Goal: Information Seeking & Learning: Learn about a topic

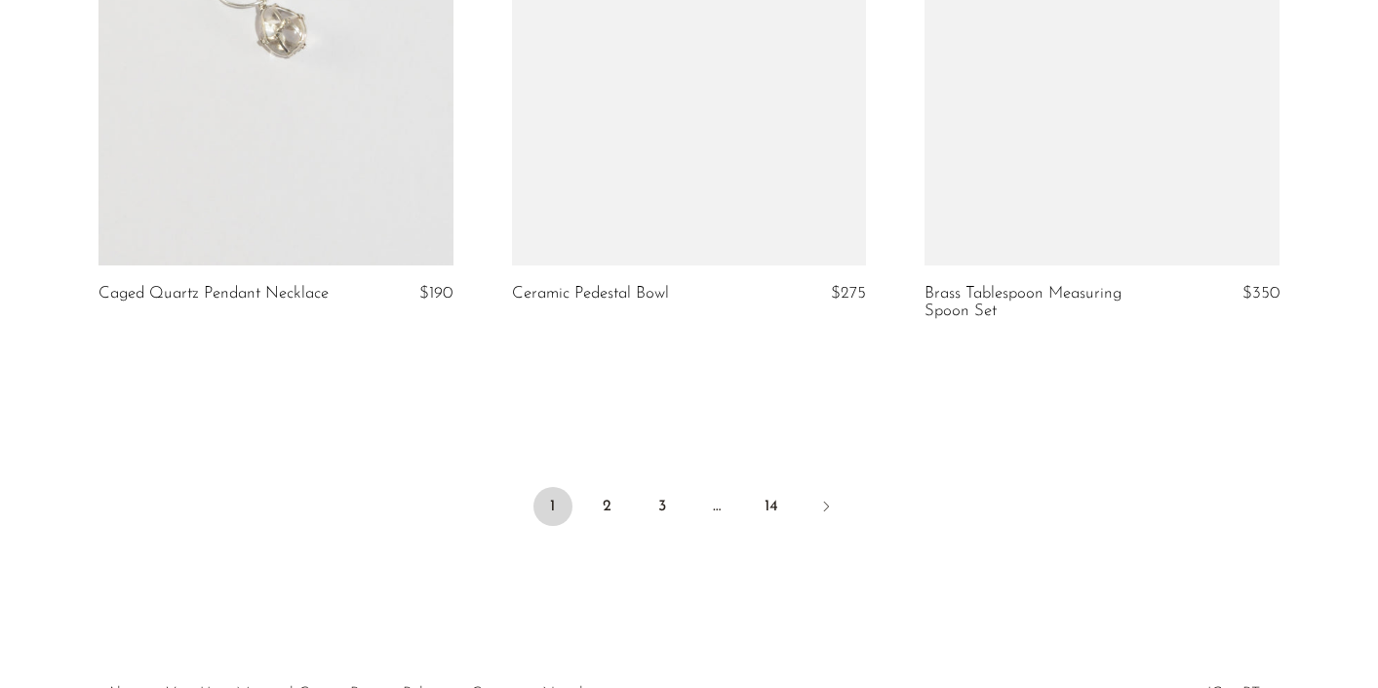
scroll to position [6913, 0]
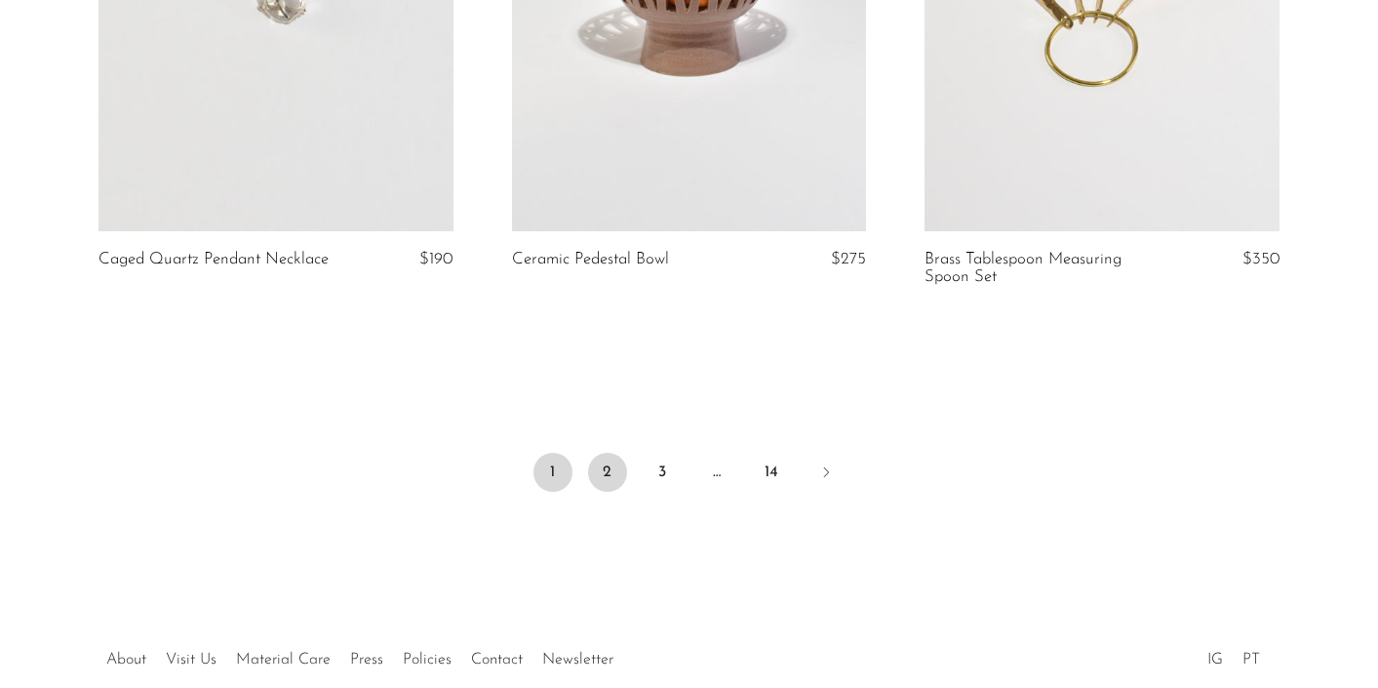
click at [610, 492] on link "2" at bounding box center [607, 472] width 39 height 39
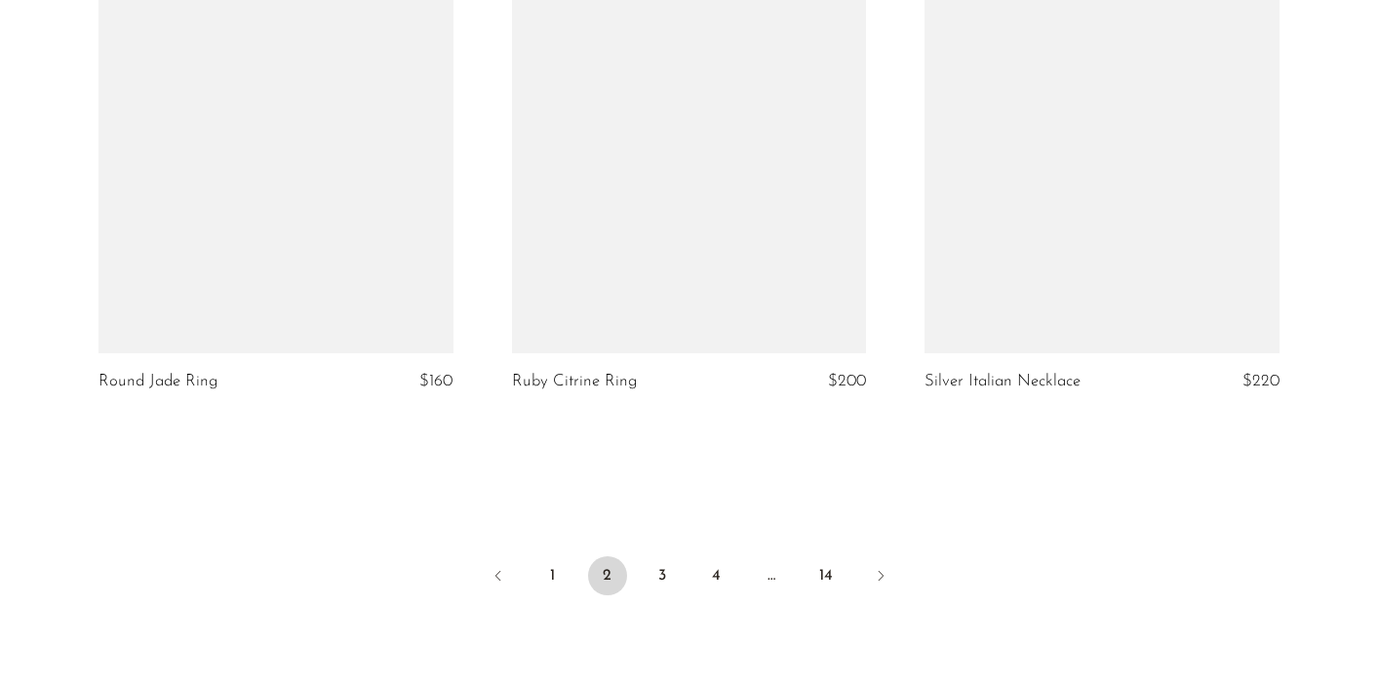
scroll to position [6789, 0]
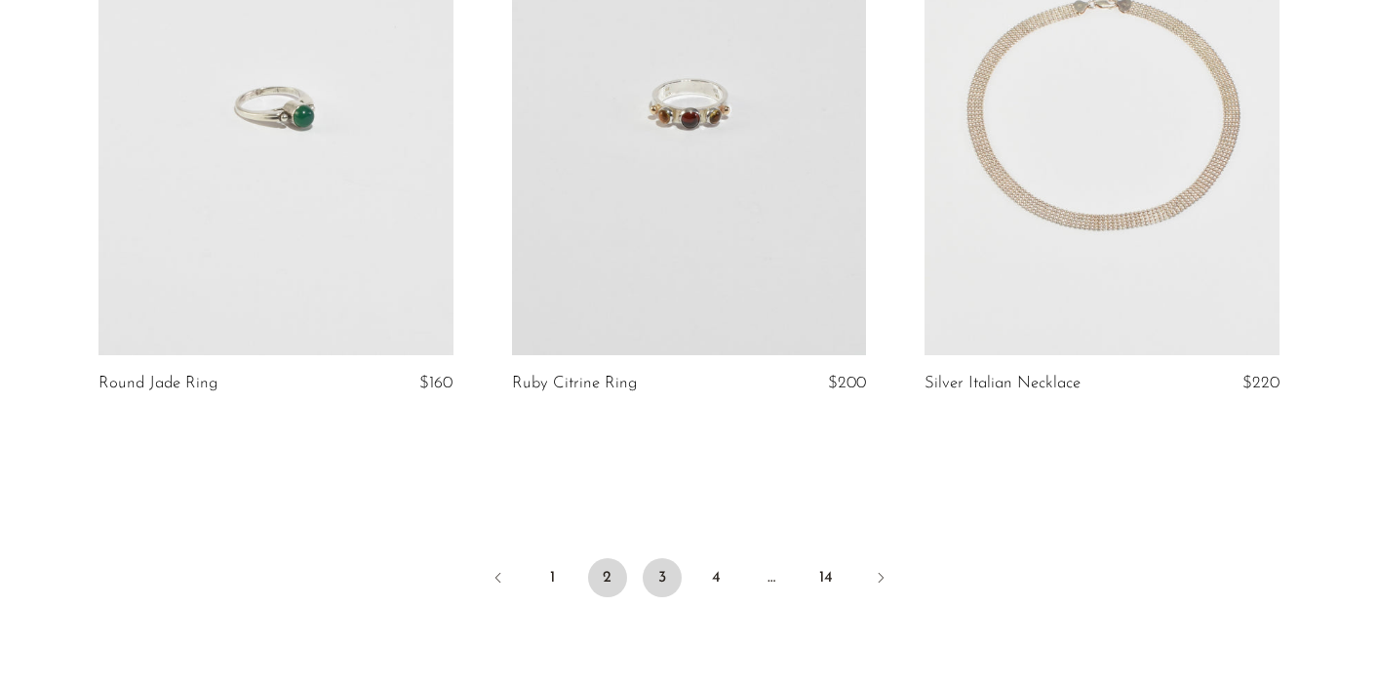
click at [667, 584] on link "3" at bounding box center [662, 577] width 39 height 39
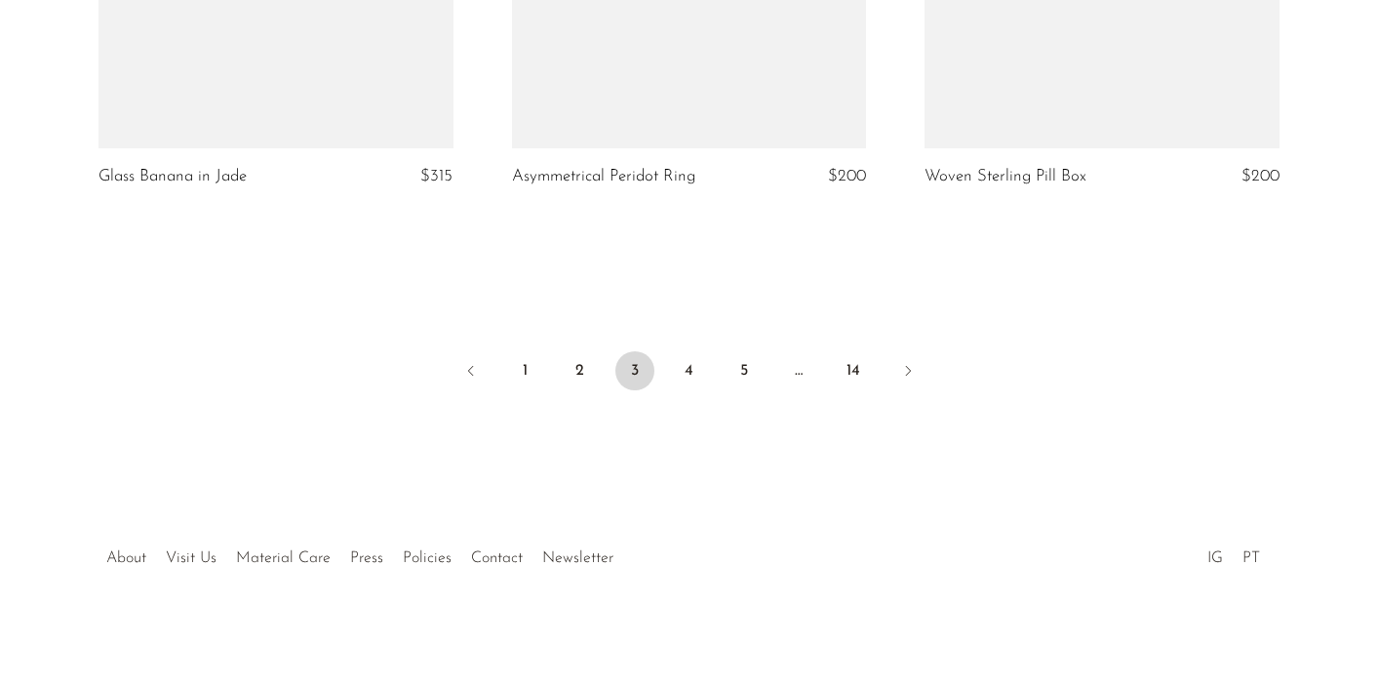
scroll to position [6997, 0]
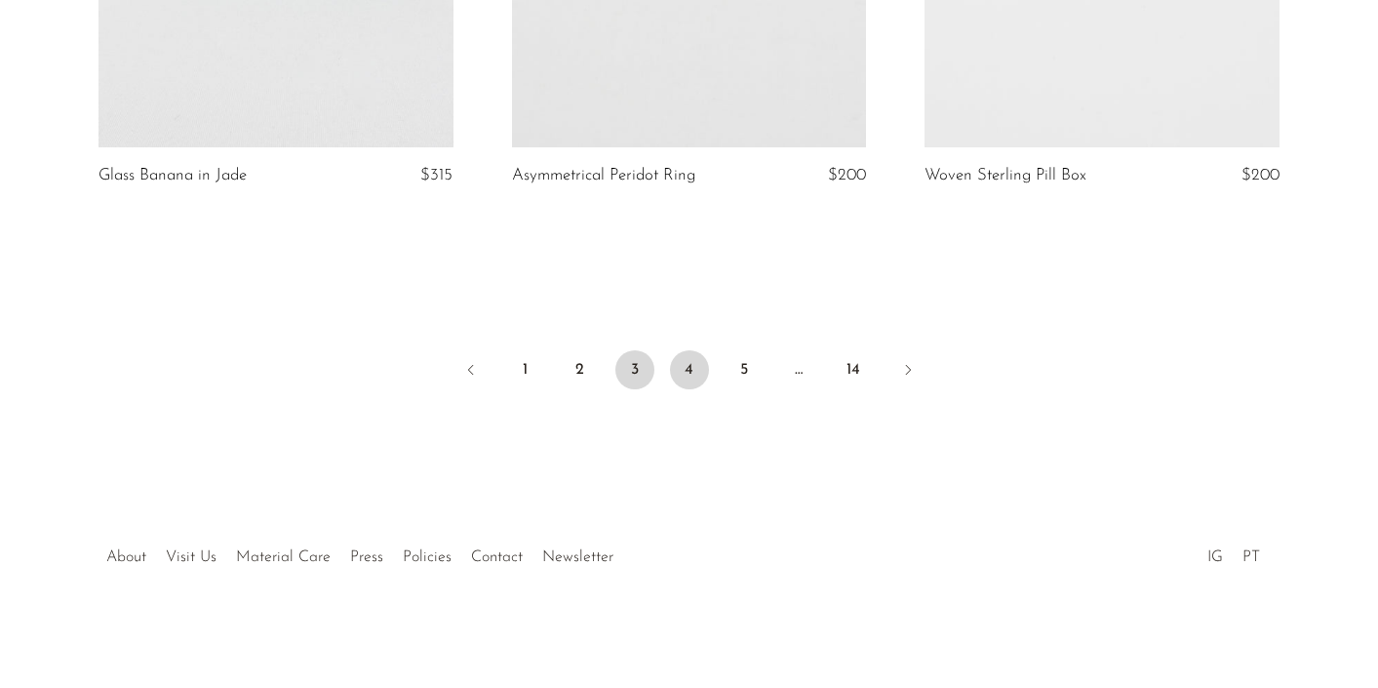
click at [685, 365] on link "4" at bounding box center [689, 369] width 39 height 39
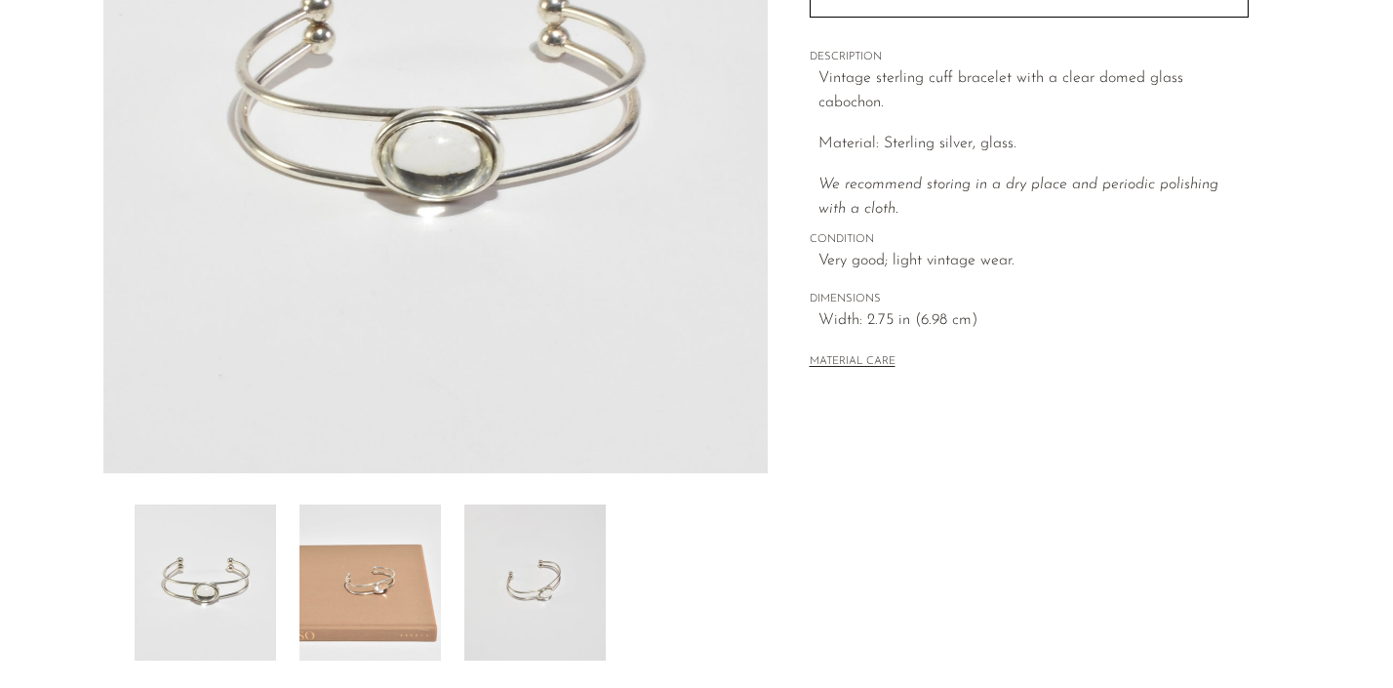
scroll to position [346, 0]
click at [381, 564] on img at bounding box center [369, 584] width 141 height 156
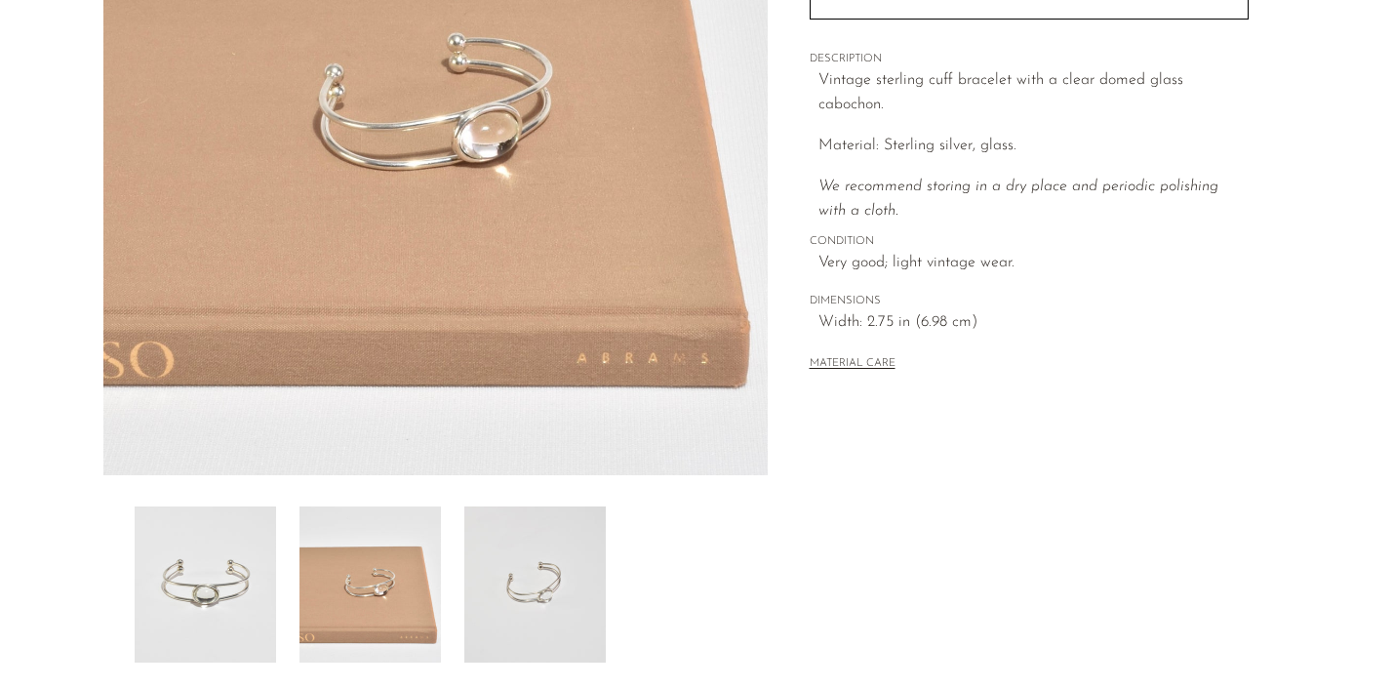
click at [520, 583] on img at bounding box center [534, 584] width 141 height 156
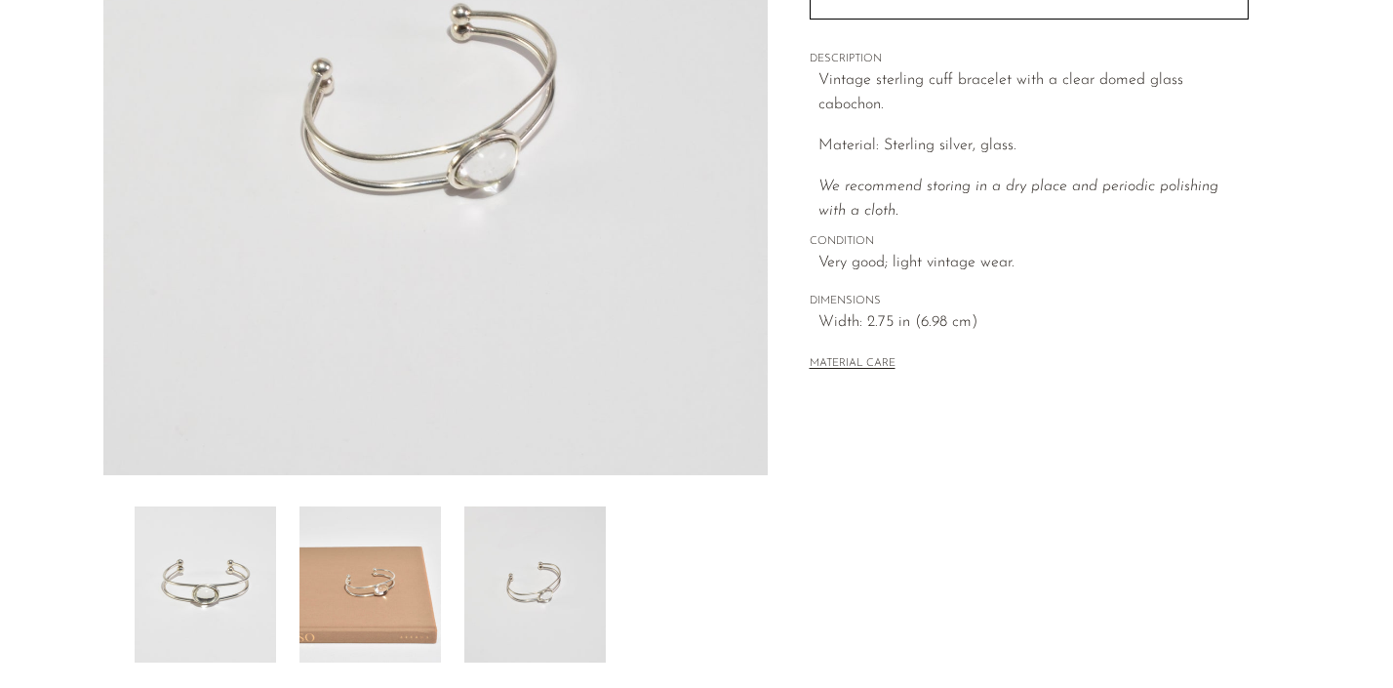
click at [190, 575] on img at bounding box center [205, 584] width 141 height 156
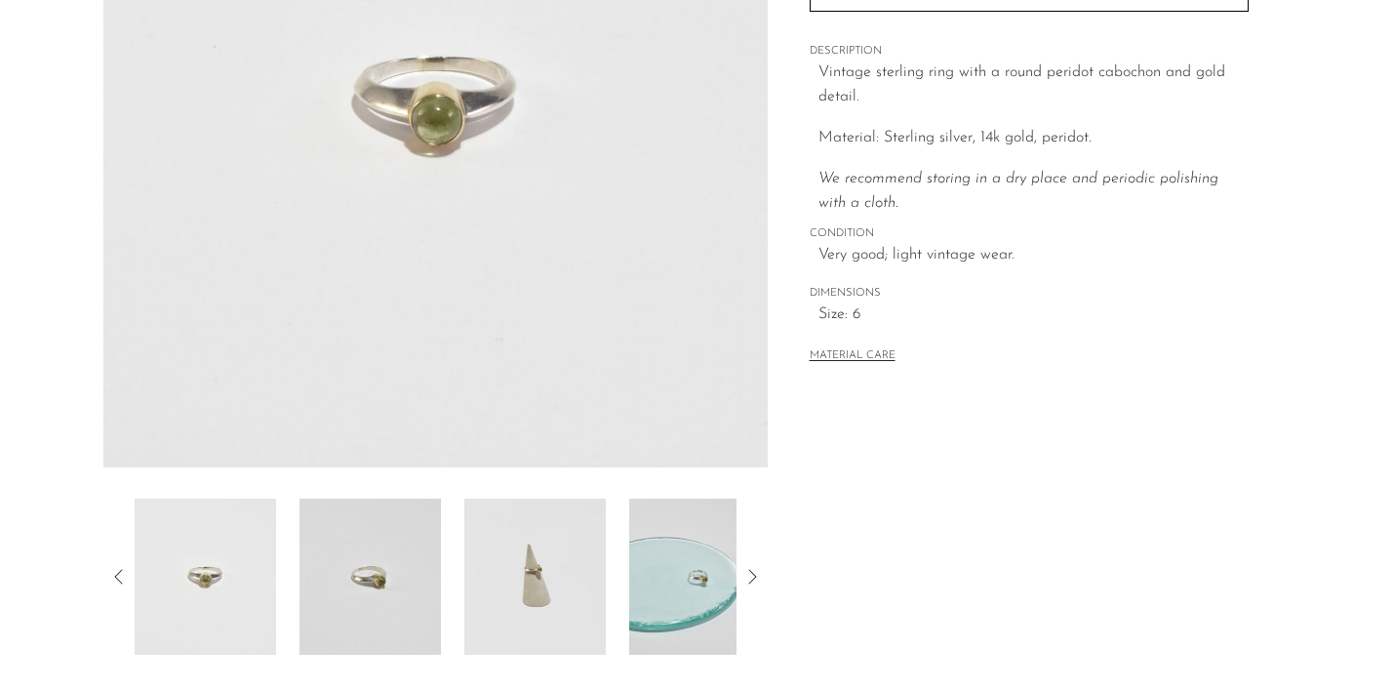
scroll to position [359, 0]
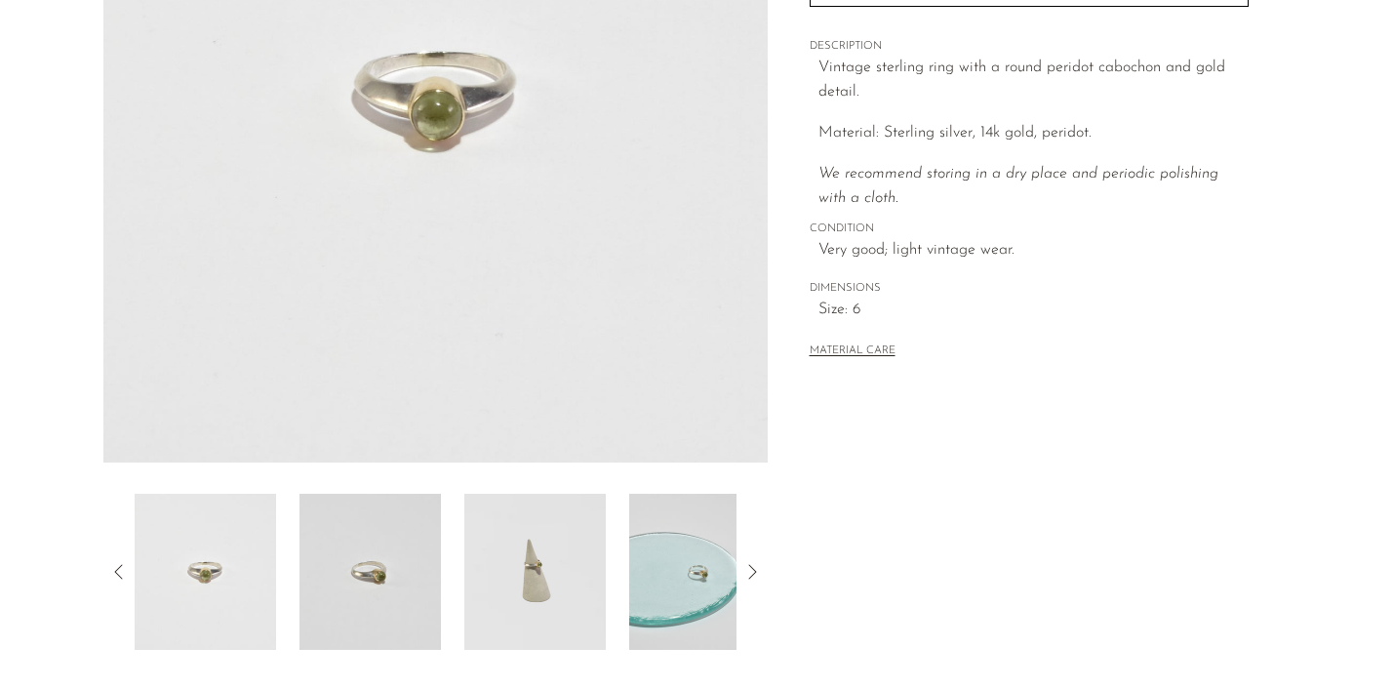
click at [451, 575] on div at bounding box center [436, 572] width 602 height 156
click at [376, 571] on img at bounding box center [369, 572] width 141 height 156
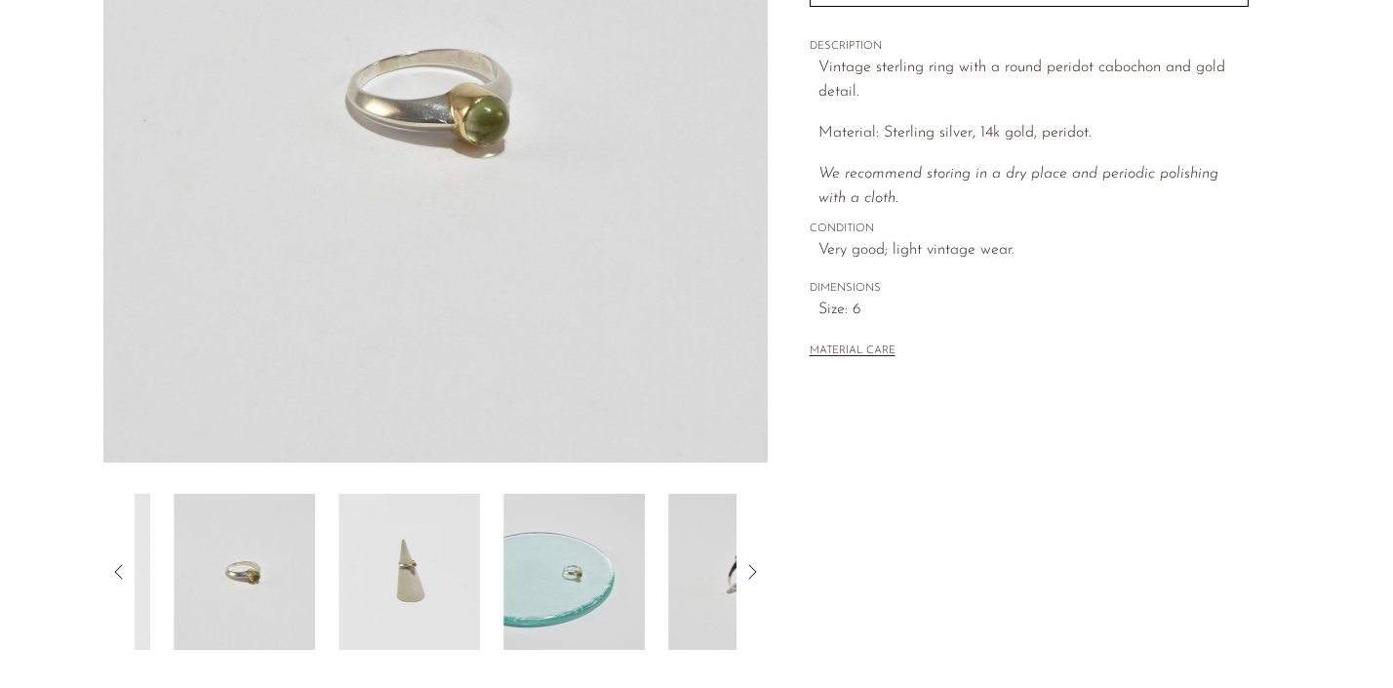
click at [516, 600] on img at bounding box center [573, 572] width 141 height 156
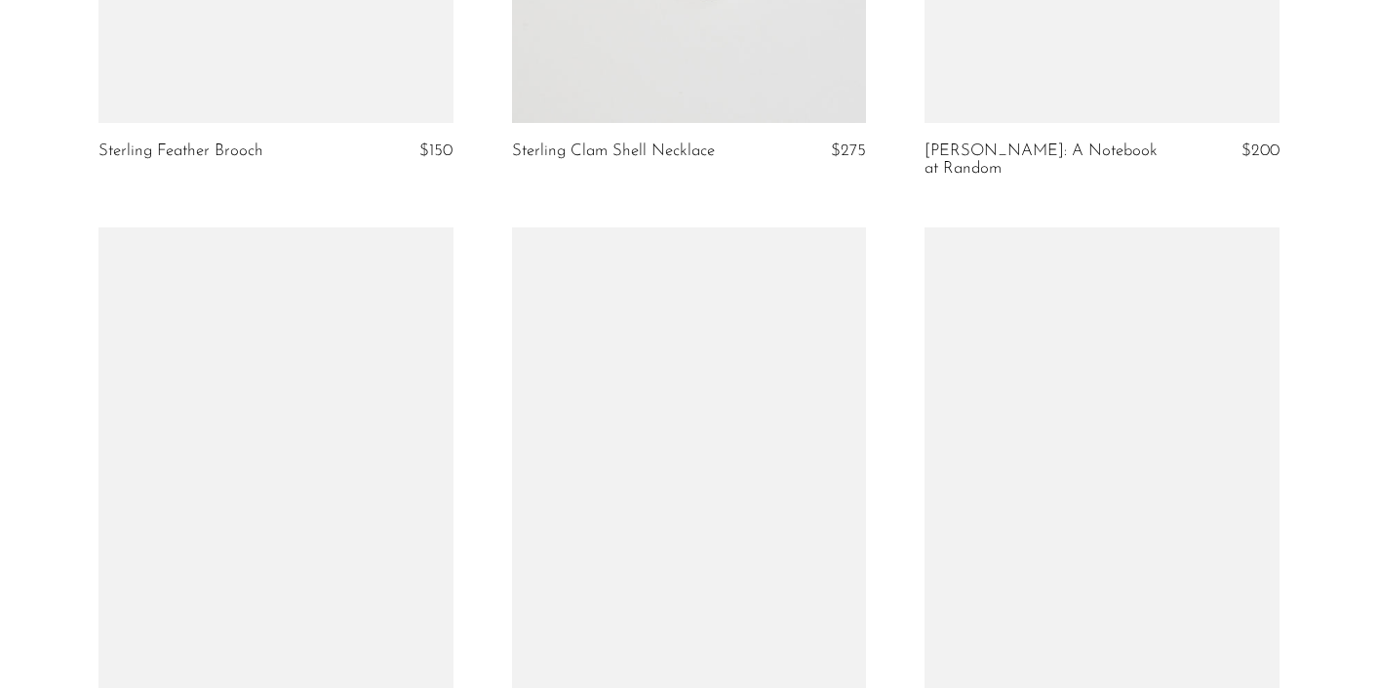
scroll to position [6684, 0]
